Goal: Find specific page/section: Find specific page/section

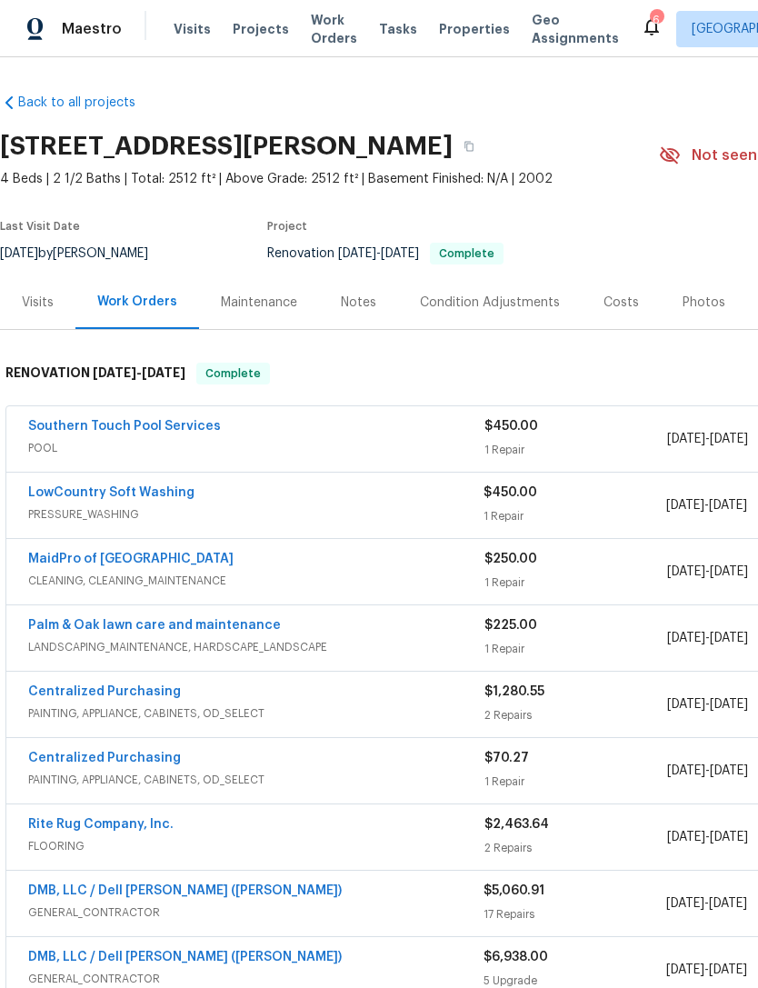
click at [650, 24] on div "6" at bounding box center [656, 20] width 13 height 18
click at [641, 27] on icon at bounding box center [652, 26] width 22 height 22
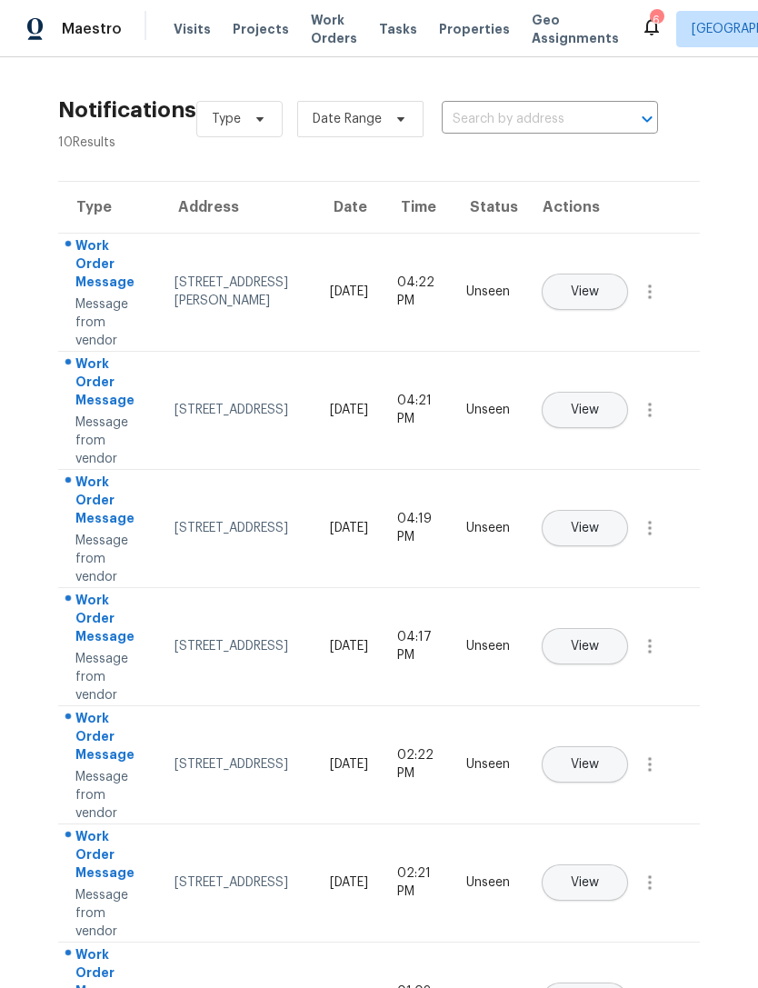
click at [599, 522] on span "View" at bounding box center [585, 529] width 28 height 14
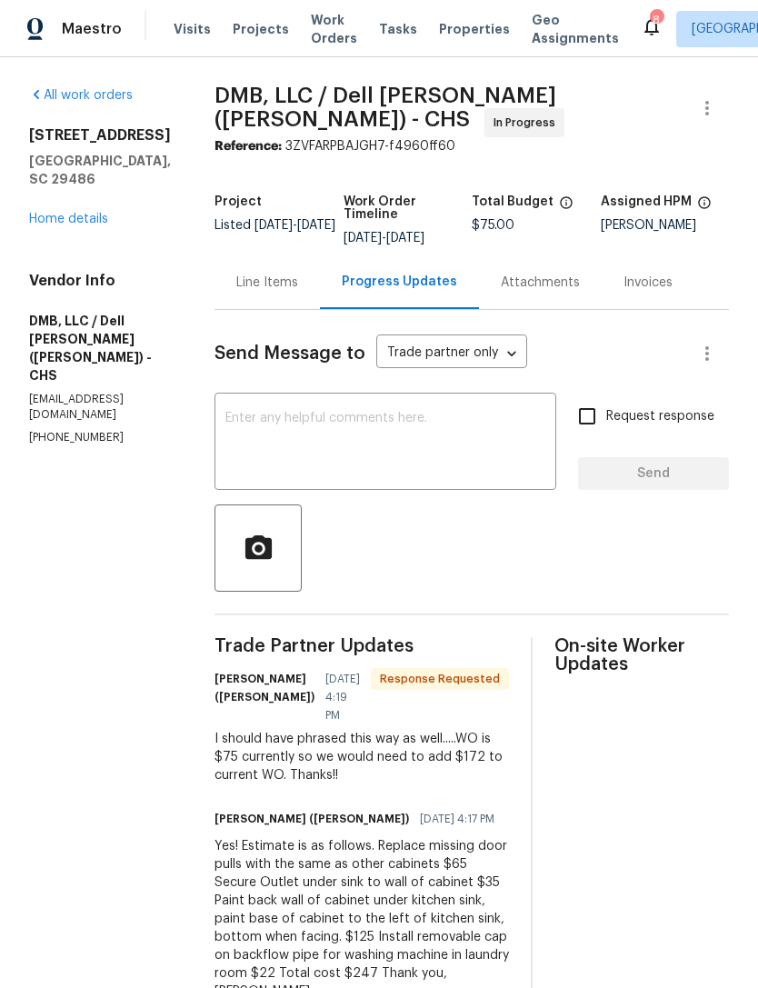
click at [650, 28] on div "8" at bounding box center [656, 20] width 13 height 18
click at [650, 21] on div "8" at bounding box center [656, 20] width 13 height 18
click at [641, 30] on icon at bounding box center [652, 26] width 22 height 22
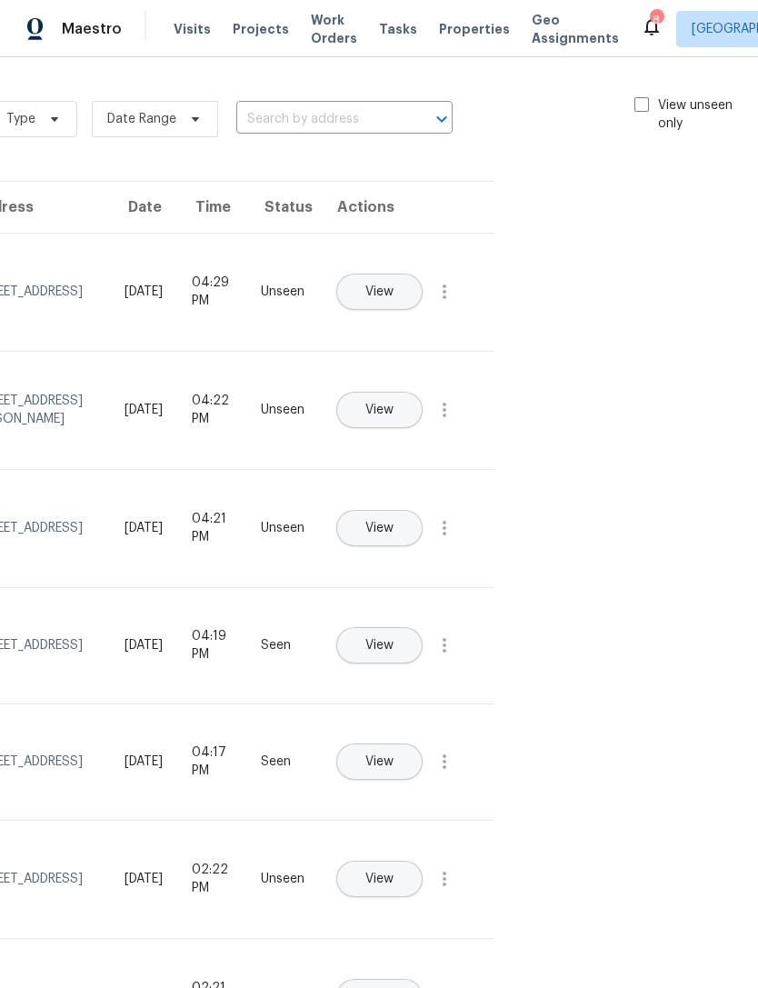
scroll to position [0, 204]
click at [639, 103] on span at bounding box center [642, 104] width 15 height 15
click at [639, 103] on input "View unseen only" at bounding box center [641, 102] width 12 height 12
checkbox input "true"
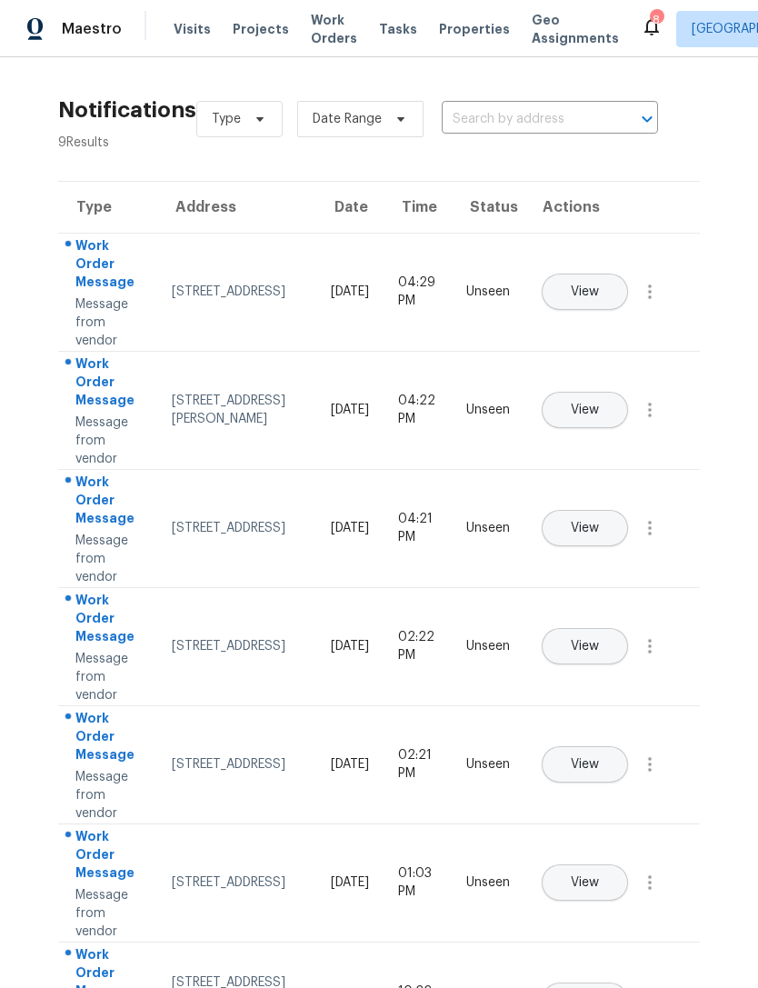
scroll to position [0, 0]
click at [454, 35] on span "Properties" at bounding box center [474, 29] width 71 height 18
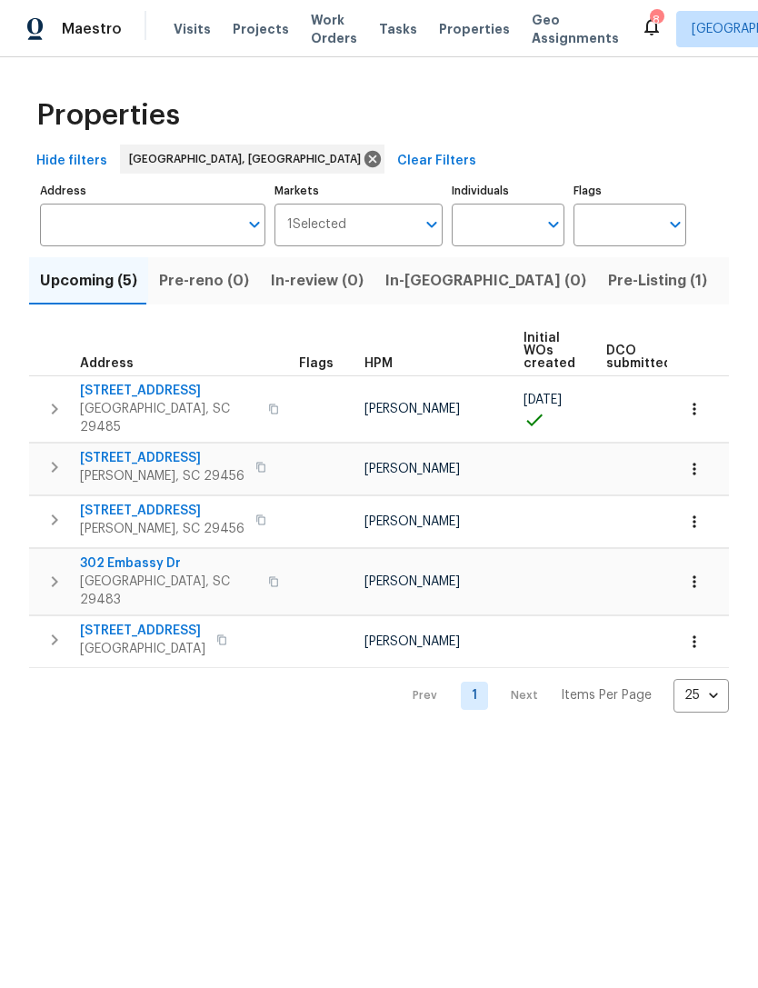
click at [105, 640] on span "North Charleston, SC 29418" at bounding box center [142, 649] width 125 height 18
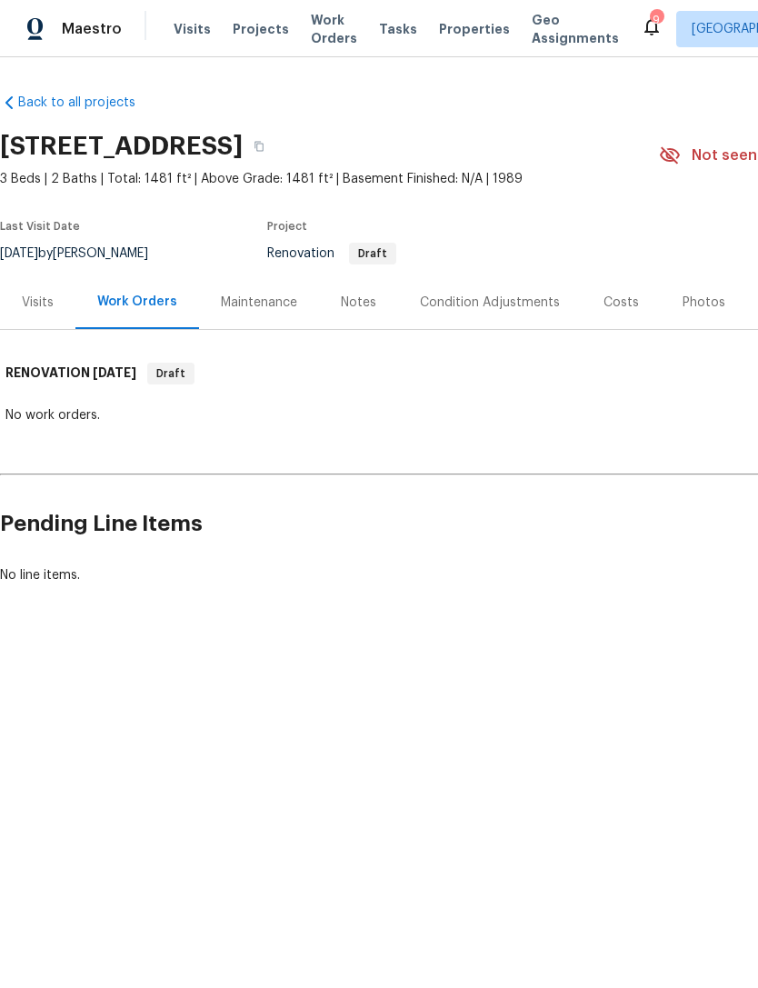
click at [603, 309] on div "Costs" at bounding box center [620, 303] width 35 height 18
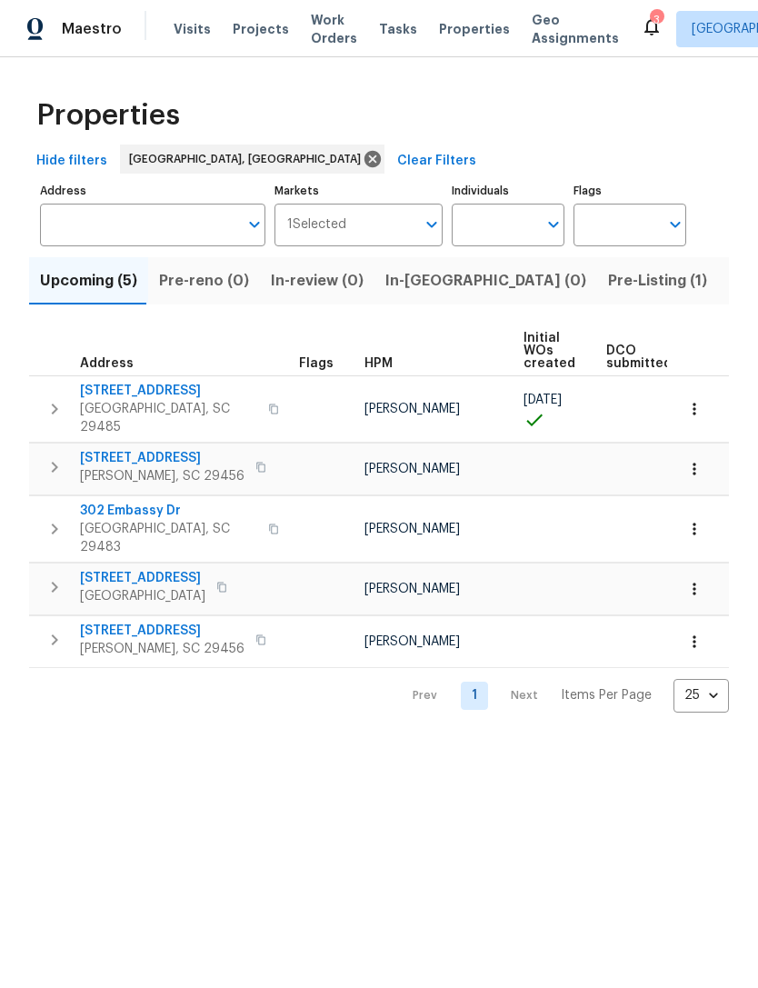
click at [650, 25] on div "3" at bounding box center [656, 20] width 13 height 18
click at [641, 29] on icon at bounding box center [652, 26] width 22 height 22
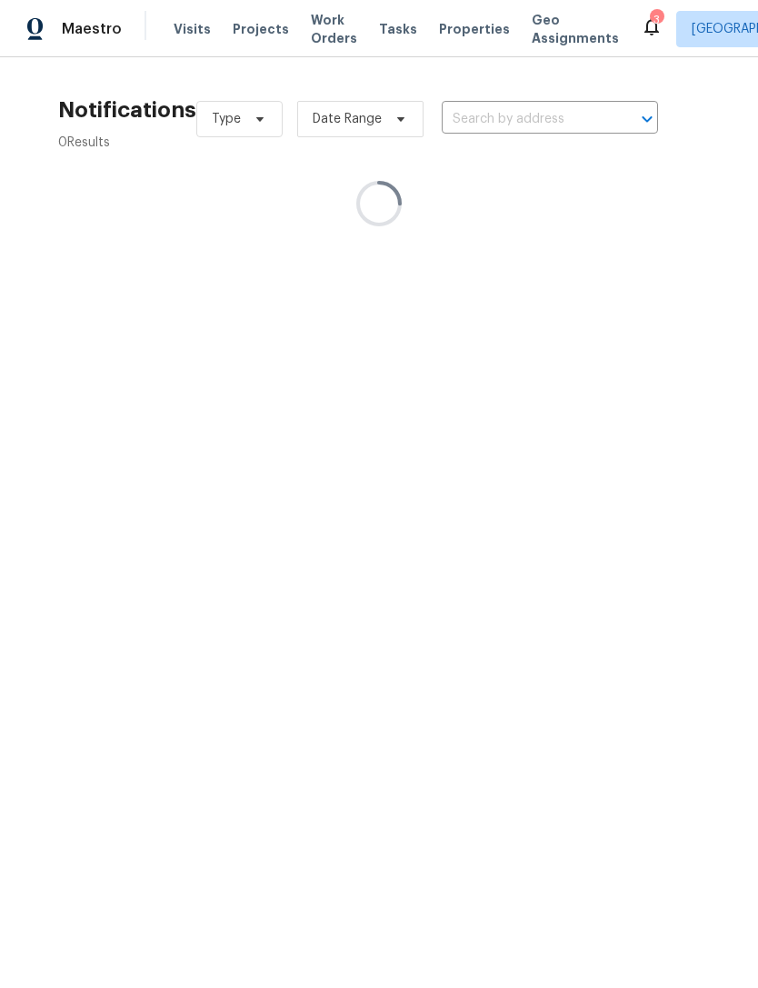
click at [650, 19] on div "3" at bounding box center [656, 20] width 13 height 18
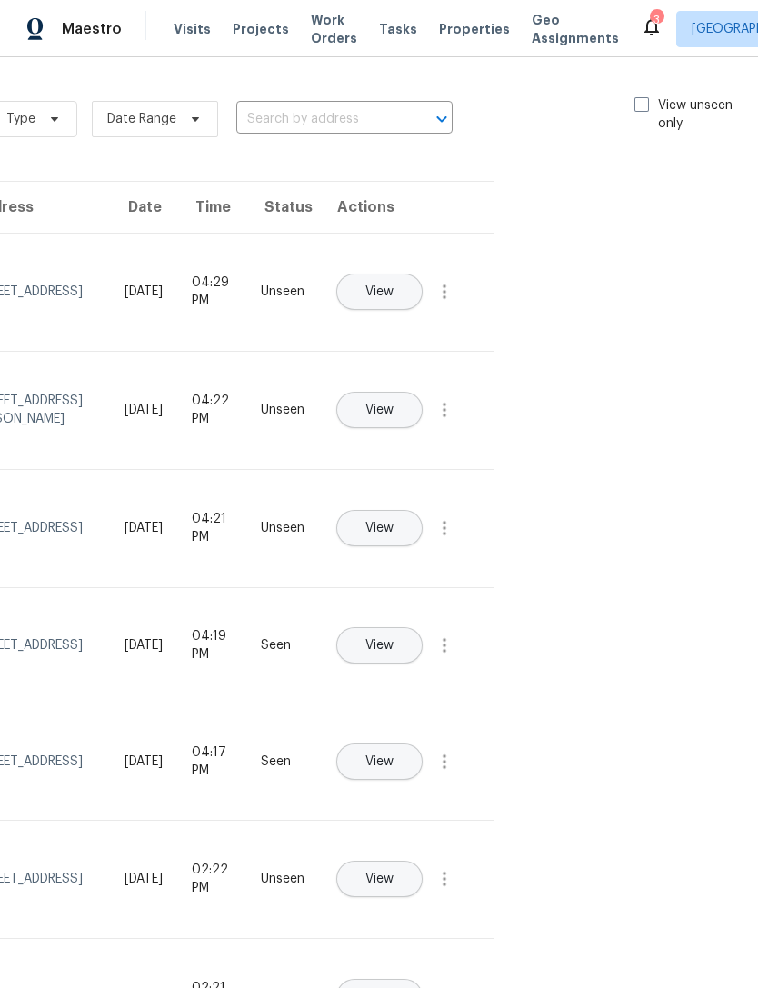
scroll to position [0, 204]
click at [635, 105] on span at bounding box center [642, 104] width 15 height 15
click at [635, 105] on input "View unseen only" at bounding box center [641, 102] width 12 height 12
checkbox input "true"
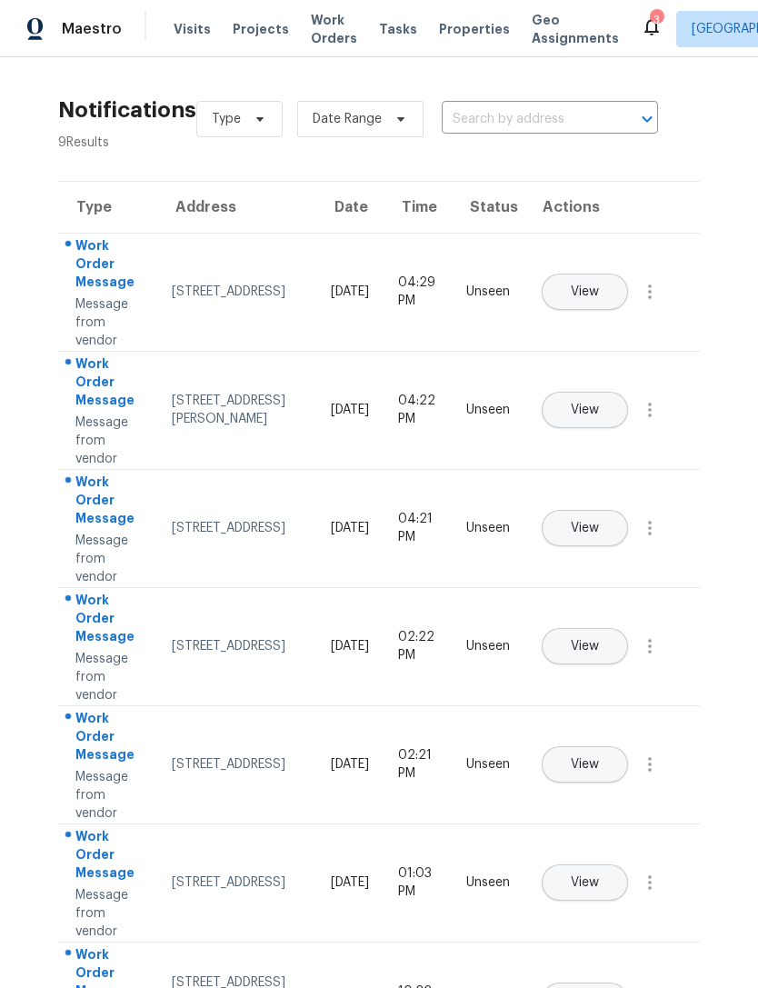
scroll to position [0, 0]
click at [326, 36] on span "Work Orders" at bounding box center [334, 29] width 46 height 36
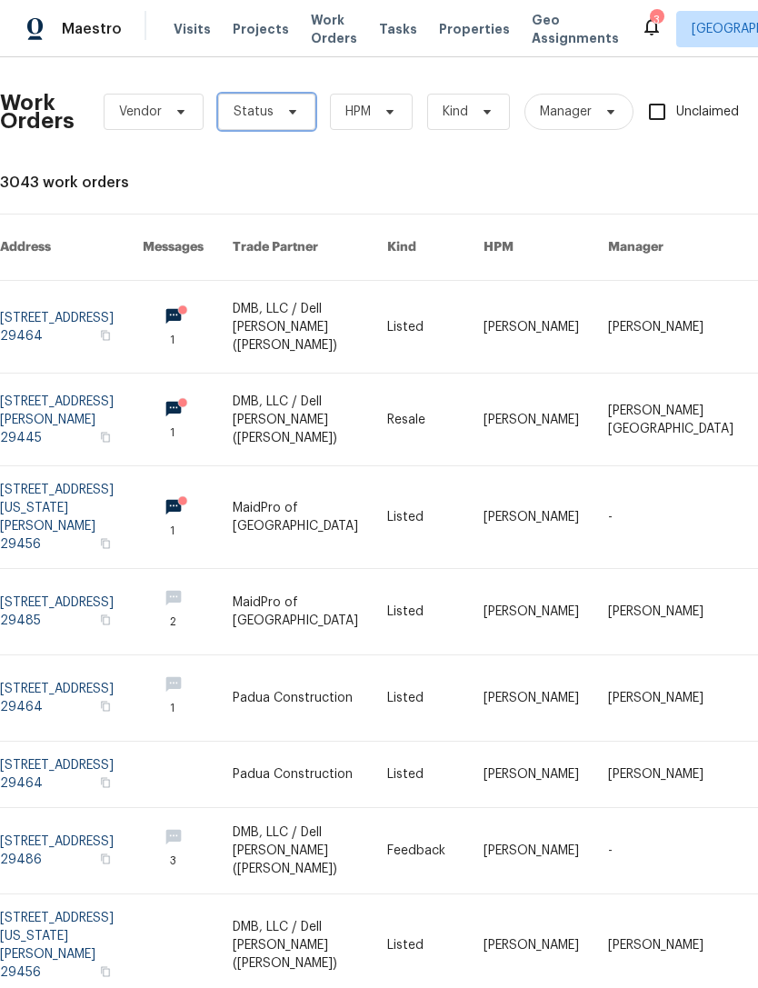
click at [294, 117] on icon at bounding box center [292, 112] width 15 height 15
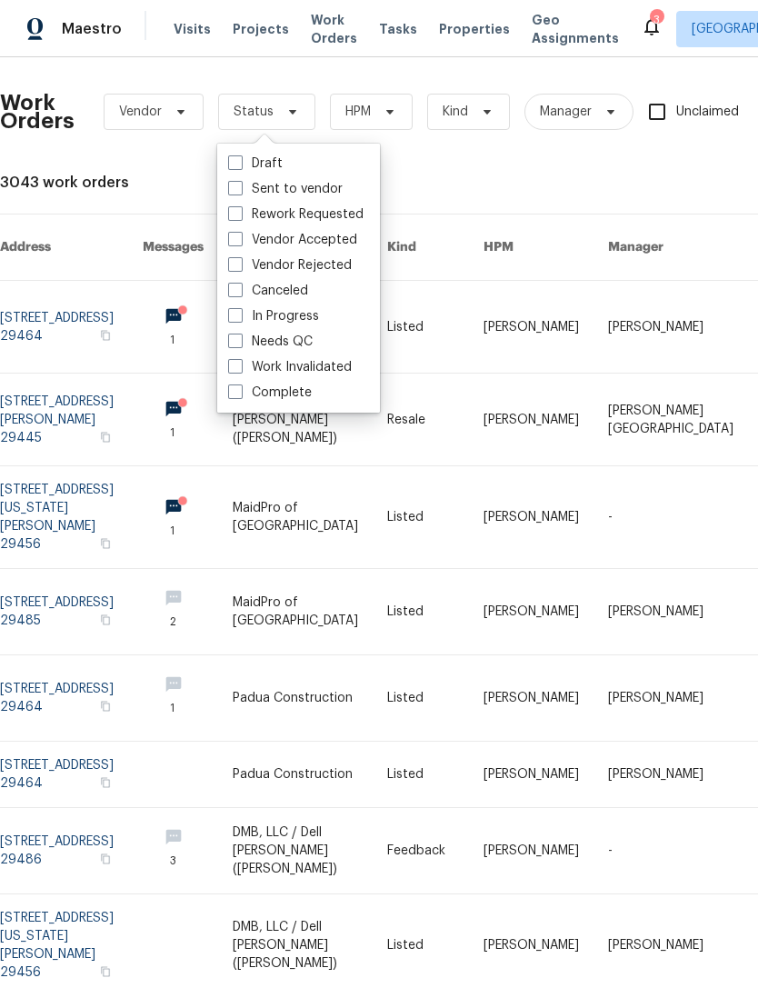
click at [237, 348] on label "Needs QC" at bounding box center [270, 342] width 85 height 18
click at [237, 344] on input "Needs QC" at bounding box center [234, 339] width 12 height 12
checkbox input "true"
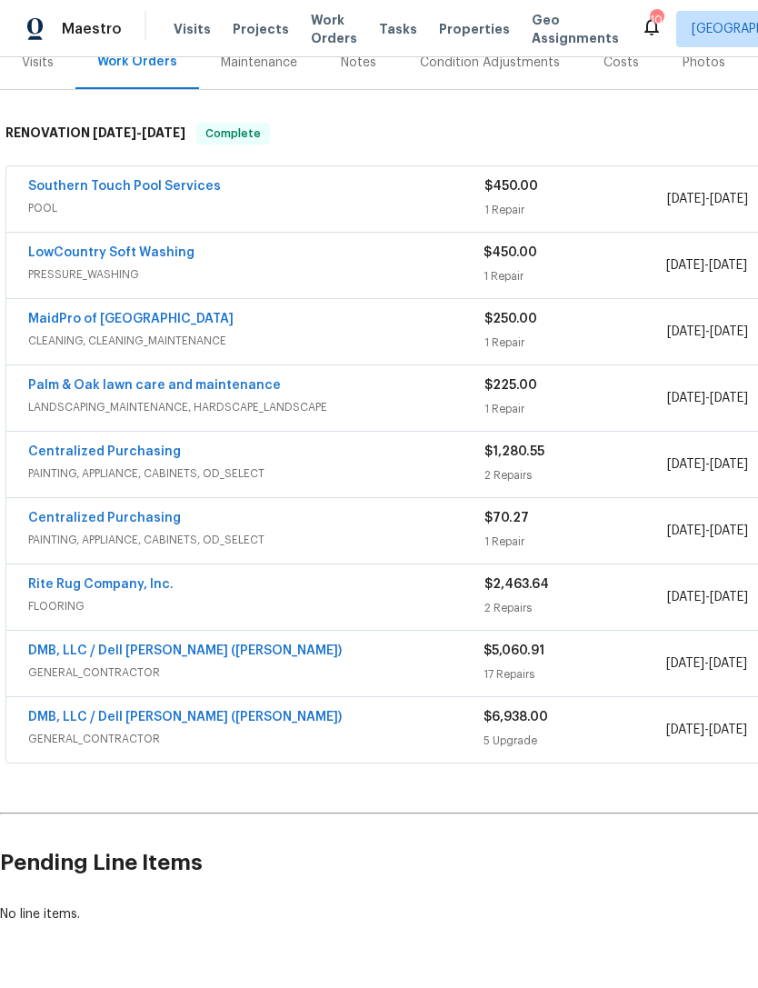
scroll to position [239, 0]
click at [55, 655] on link "DMB, LLC / Dell [PERSON_NAME] ([PERSON_NAME])" at bounding box center [185, 651] width 314 height 13
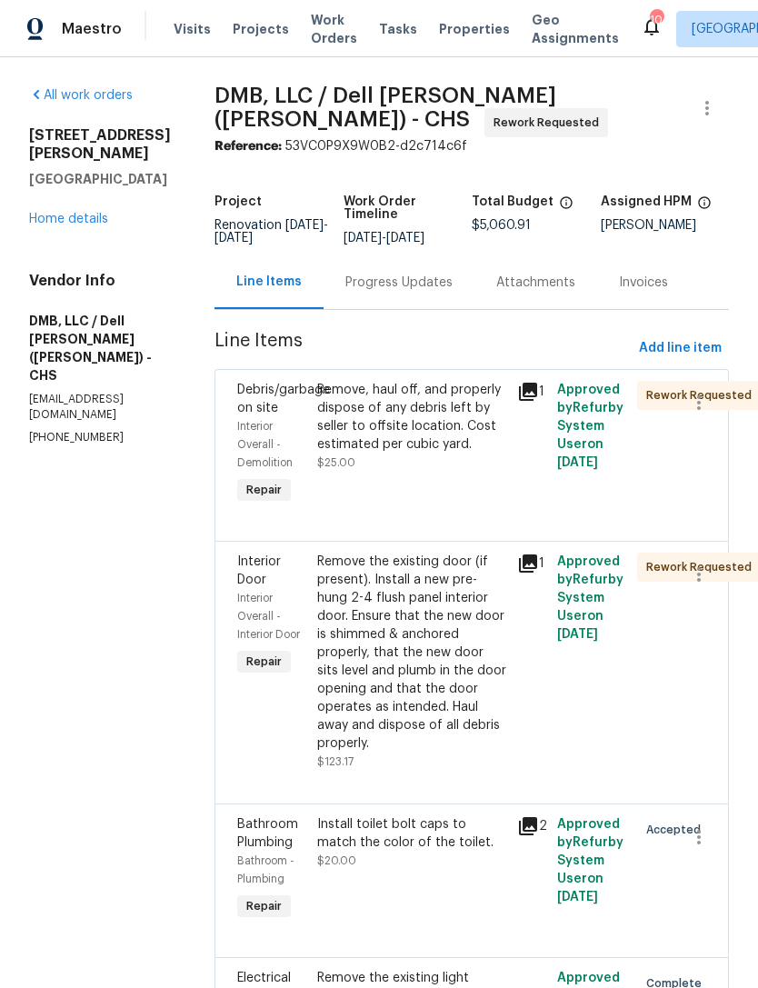
click at [326, 34] on span "Work Orders" at bounding box center [334, 29] width 46 height 36
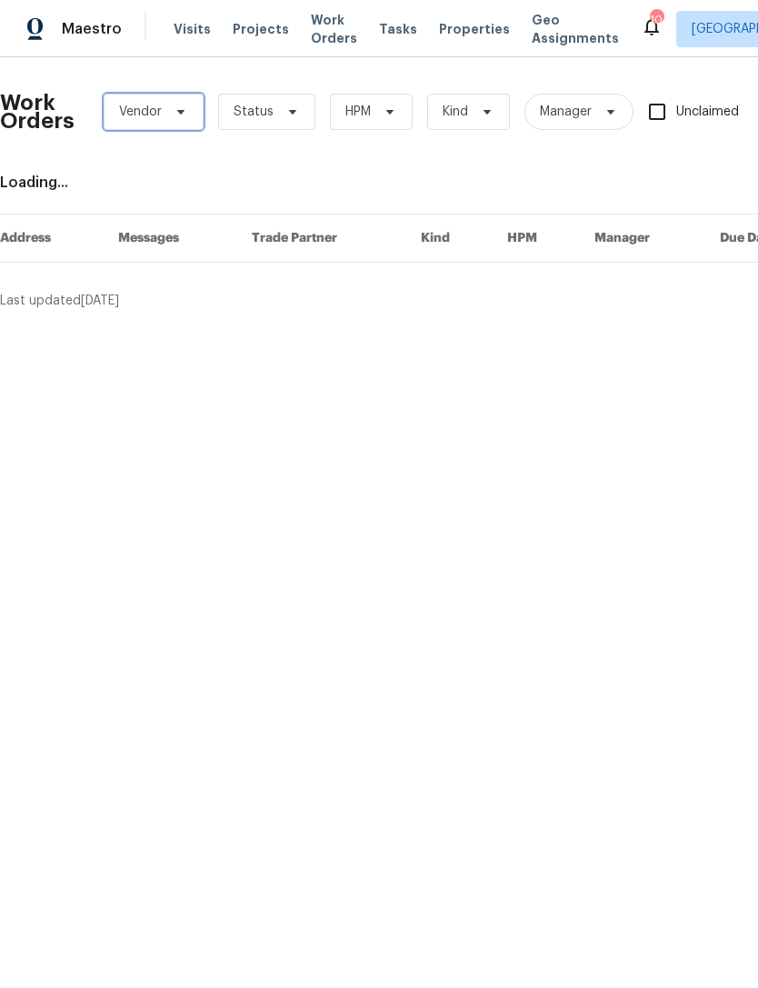
click at [194, 115] on span "Vendor" at bounding box center [154, 112] width 100 height 36
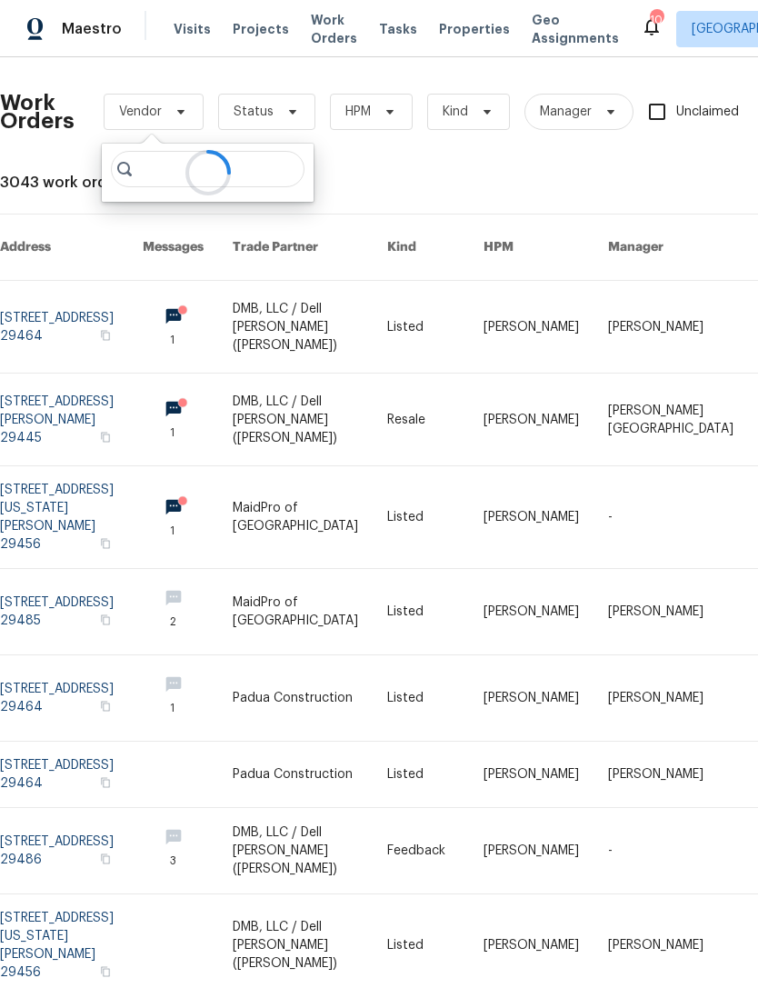
click at [417, 164] on div "Work Orders Vendor Status HPM Kind Manager Unclaimed ​ View Reno Index 3043 wor…" at bounding box center [513, 643] width 1027 height 1143
click at [416, 164] on div "Work Orders Vendor Status HPM Kind Manager Unclaimed ​ View Reno Index 3043 wor…" at bounding box center [513, 643] width 1027 height 1143
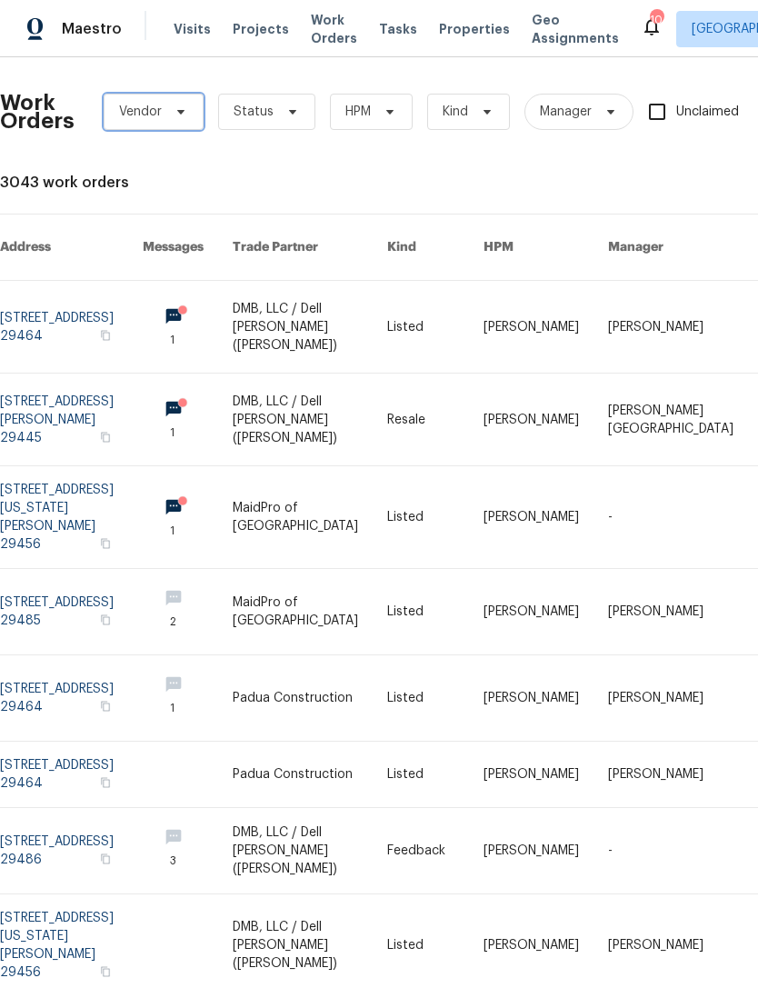
click at [177, 109] on icon at bounding box center [181, 112] width 15 height 15
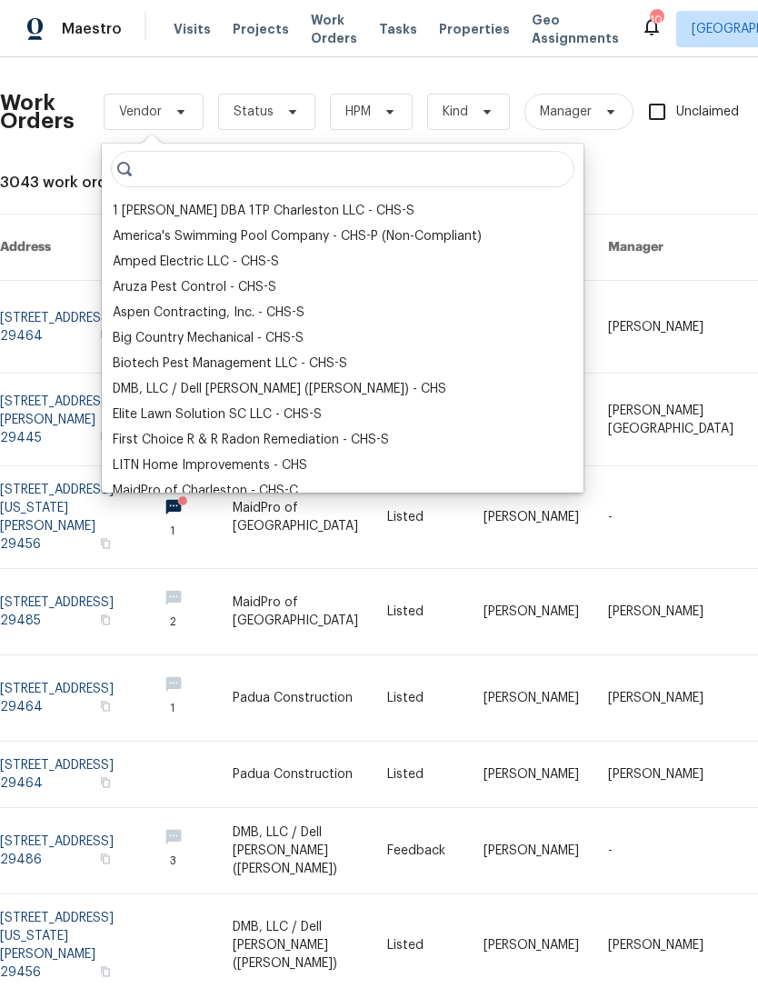
click at [204, 385] on div "DMB, LLC / Dell Bryson (Heise) - CHS" at bounding box center [279, 389] width 333 height 18
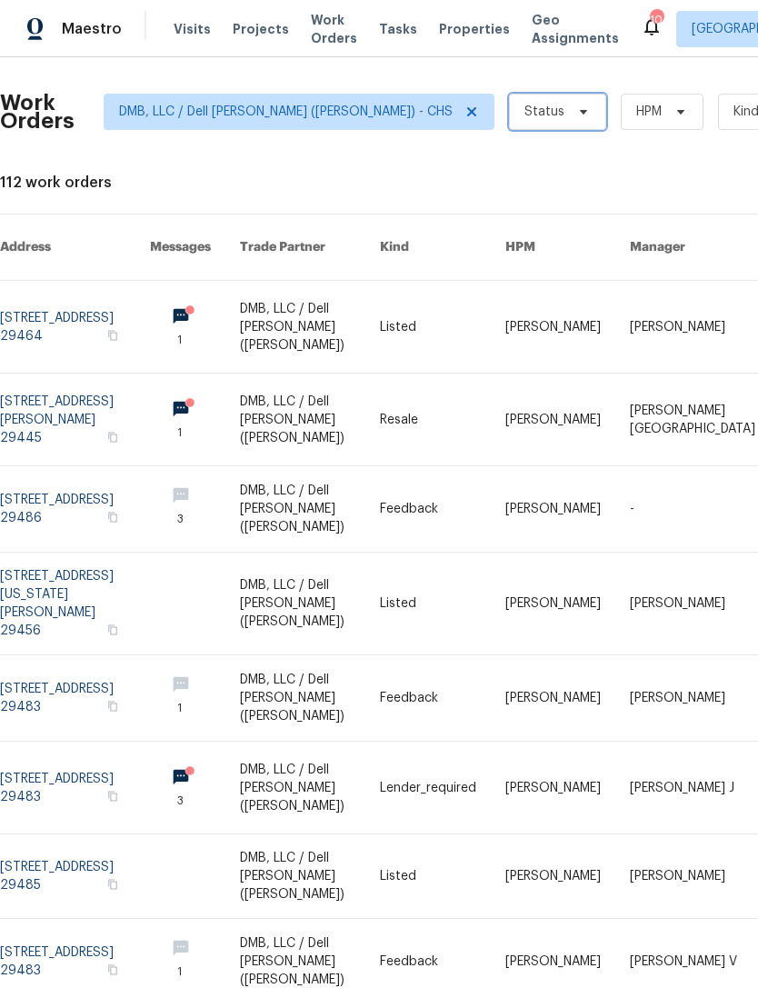
click at [576, 116] on icon at bounding box center [583, 112] width 15 height 15
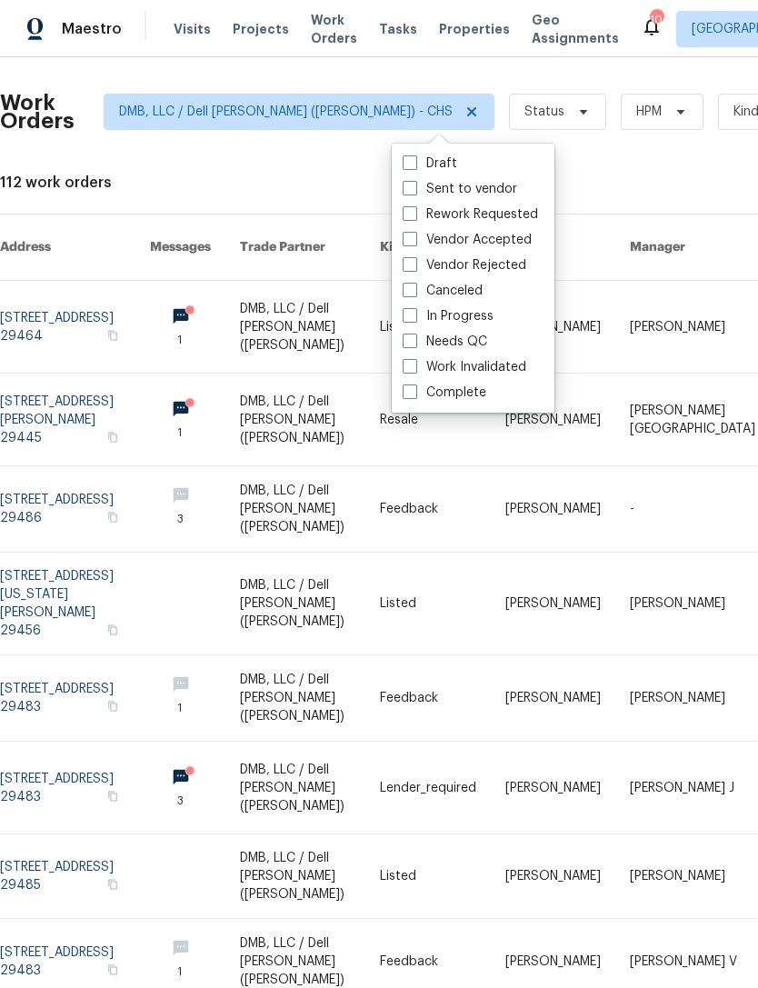
click at [484, 189] on label "Sent to vendor" at bounding box center [460, 189] width 114 height 18
click at [414, 189] on input "Sent to vendor" at bounding box center [409, 186] width 12 height 12
checkbox input "true"
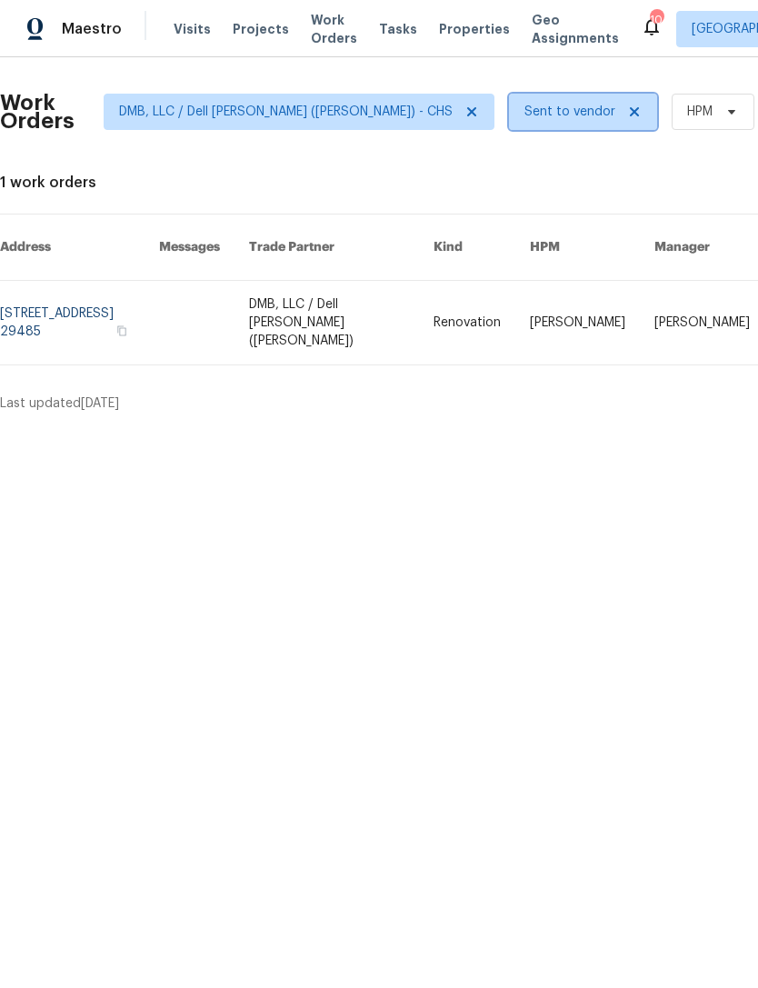
click at [627, 116] on icon at bounding box center [634, 112] width 15 height 15
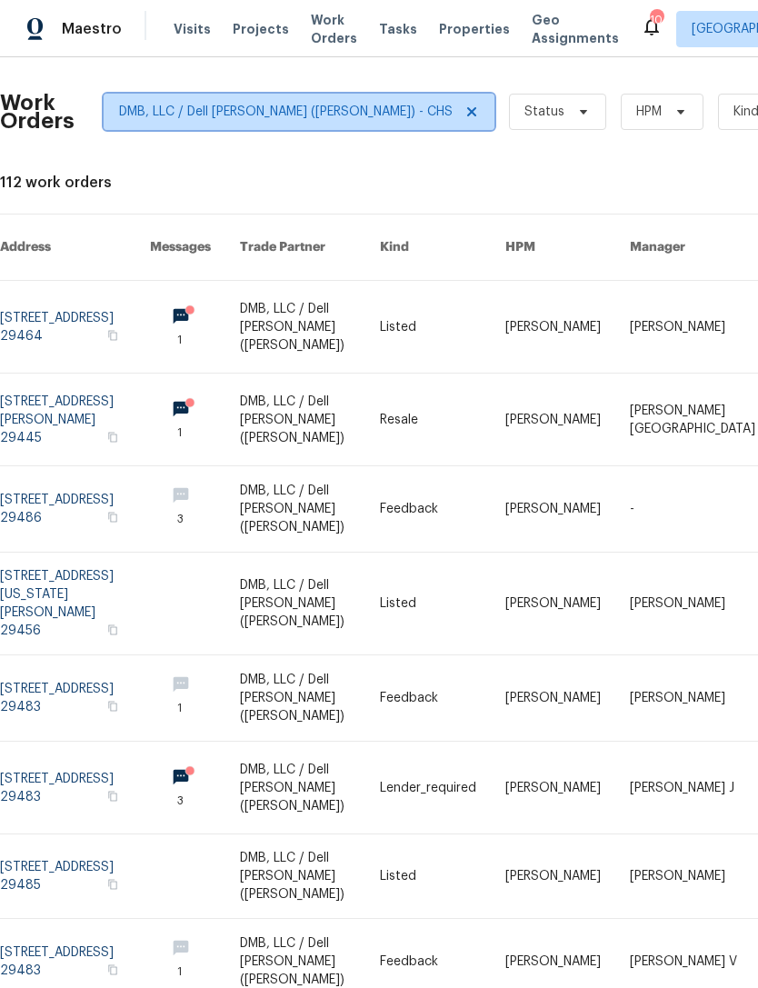
click at [356, 128] on span "DMB, LLC / Dell Bryson (Heise) - CHS" at bounding box center [299, 112] width 391 height 36
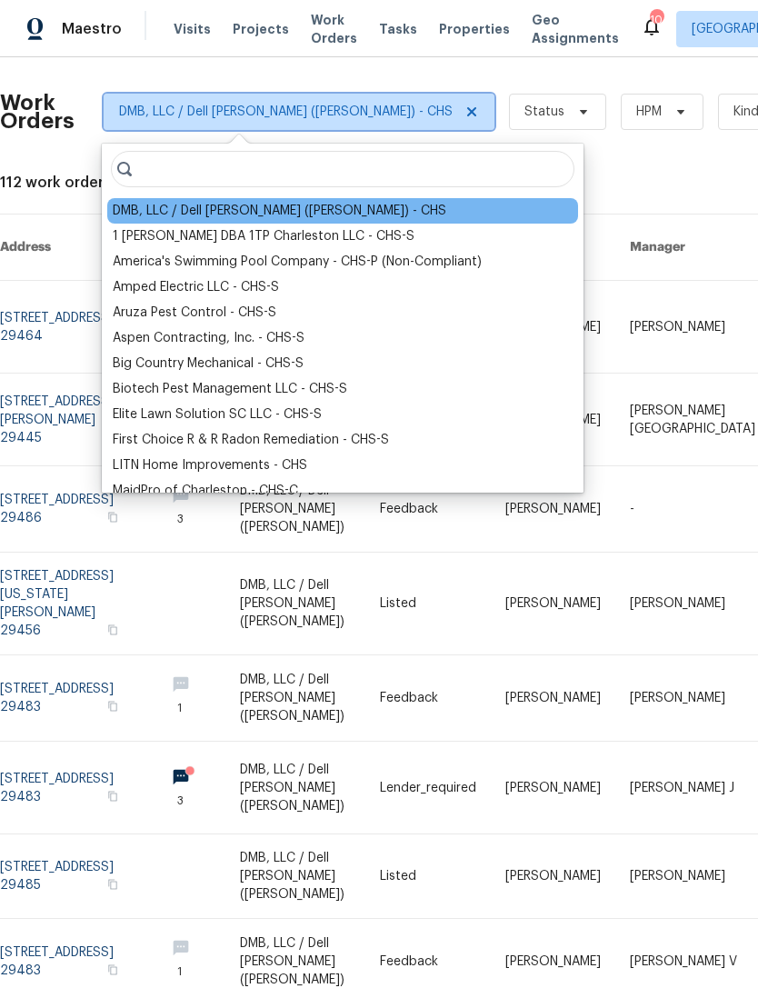
click at [464, 107] on icon at bounding box center [471, 112] width 15 height 15
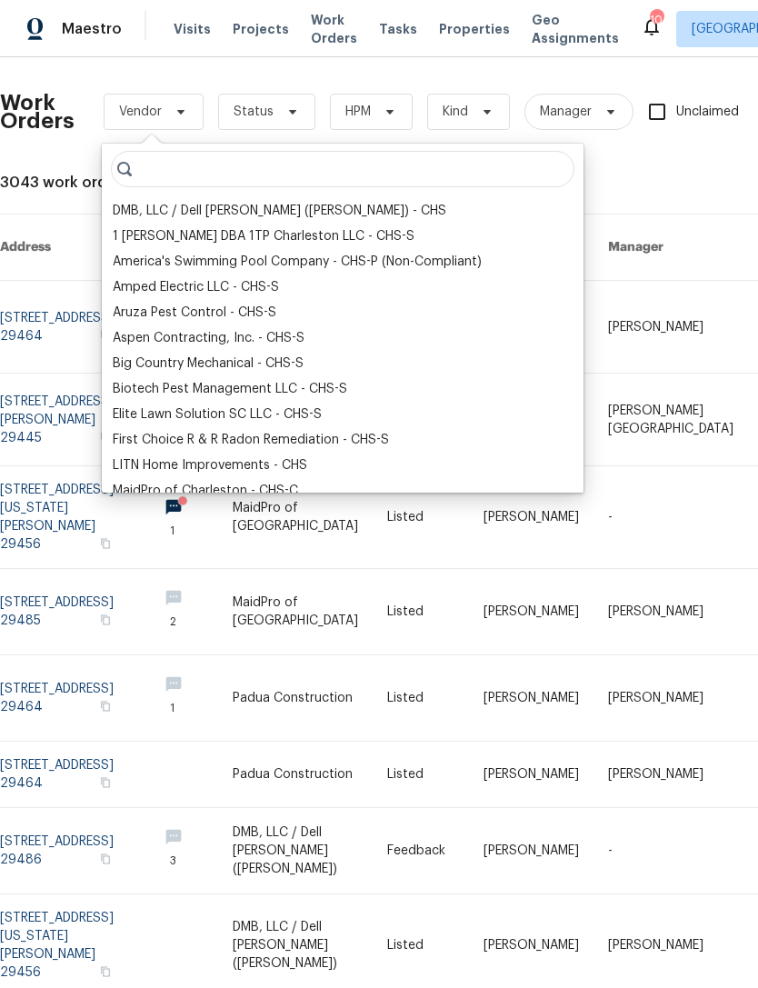
click at [541, 234] on th "HPM" at bounding box center [531, 247] width 124 height 66
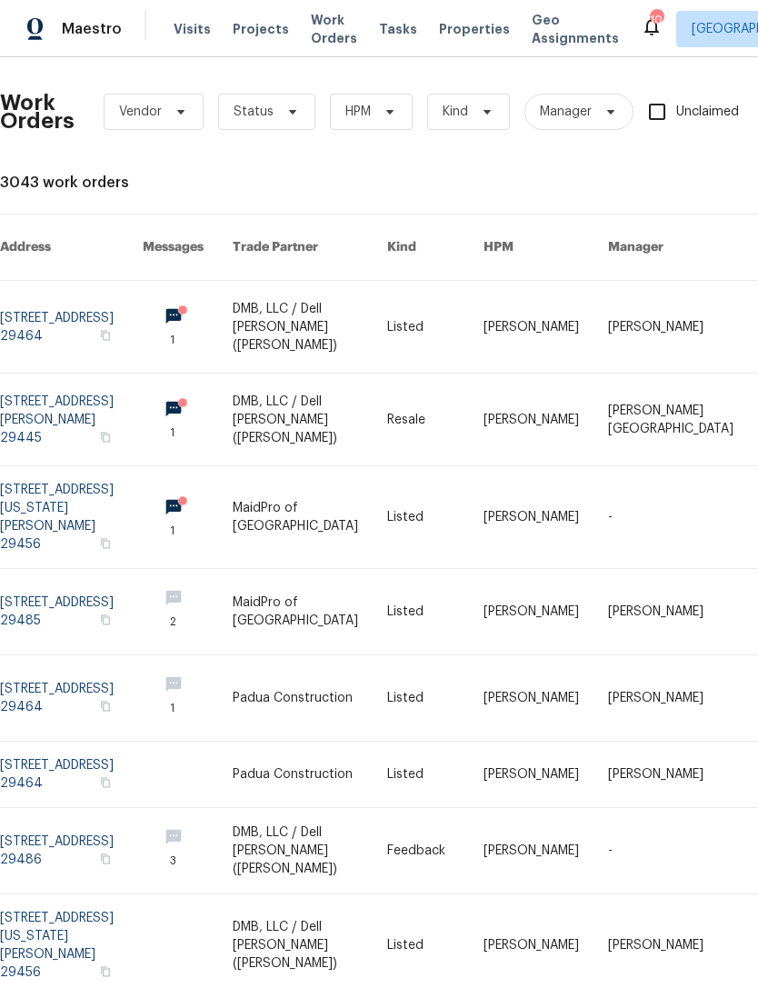
click at [557, 189] on div "3043 work orders" at bounding box center [513, 183] width 1027 height 18
click at [454, 30] on span "Properties" at bounding box center [474, 29] width 71 height 18
